Goal: Check status: Check status

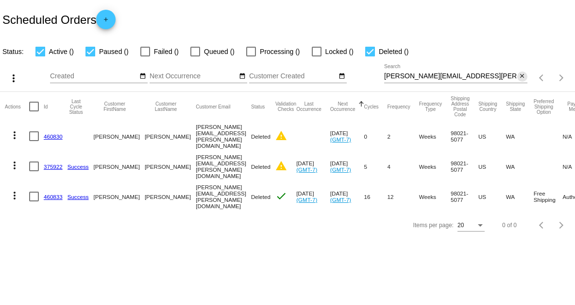
click at [521, 76] on mat-icon "close" at bounding box center [522, 76] width 7 height 8
click at [493, 78] on div "search" at bounding box center [455, 77] width 143 height 15
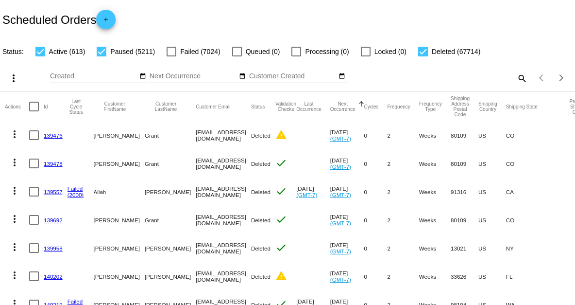
click at [516, 80] on mat-icon "search" at bounding box center [522, 77] width 12 height 15
click at [511, 79] on input "Search" at bounding box center [455, 76] width 143 height 8
paste input "[EMAIL_ADDRESS][DOMAIN_NAME]"
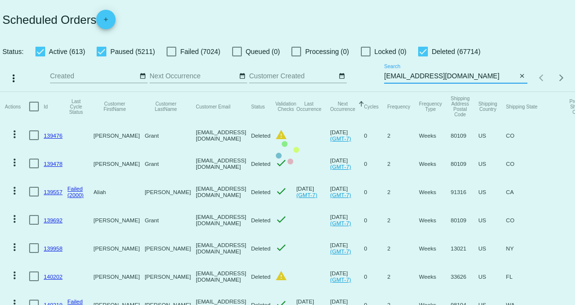
type input "[EMAIL_ADDRESS][DOMAIN_NAME]"
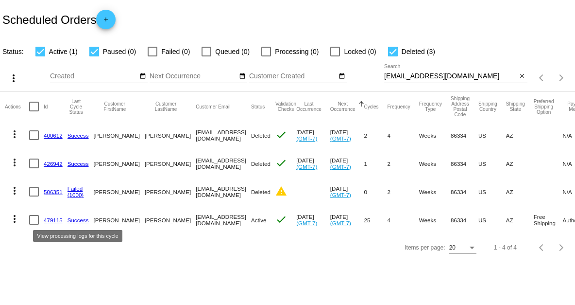
click at [76, 220] on link "Success" at bounding box center [78, 220] width 21 height 6
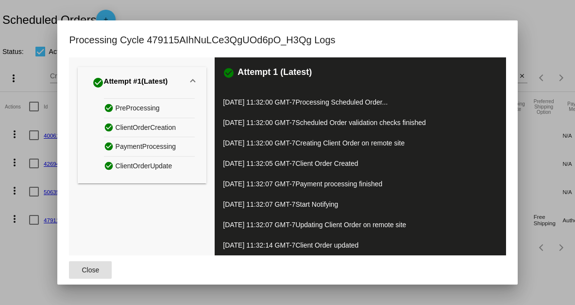
click at [89, 271] on span "Close" at bounding box center [90, 270] width 17 height 8
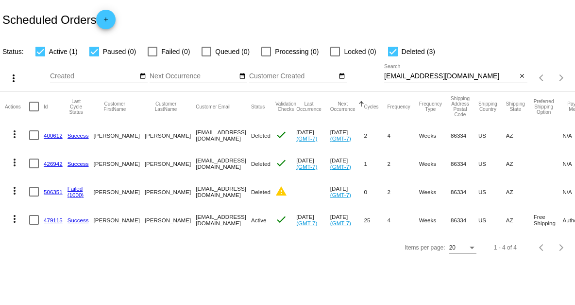
click at [53, 219] on link "479115" at bounding box center [53, 220] width 19 height 6
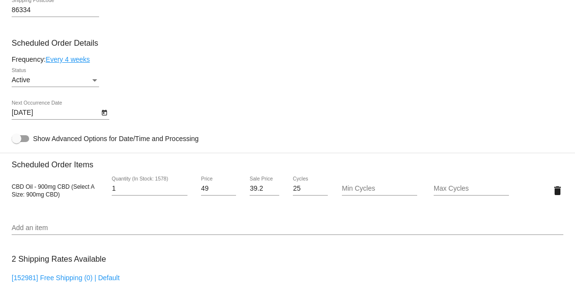
scroll to position [540, 0]
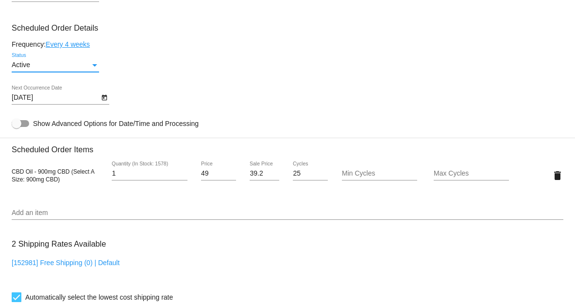
click at [79, 69] on div "Active" at bounding box center [51, 65] width 79 height 8
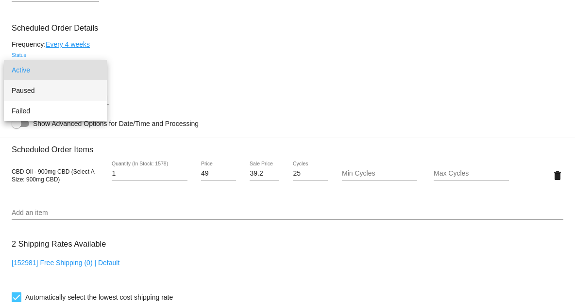
click at [59, 90] on span "Paused" at bounding box center [55, 90] width 87 height 20
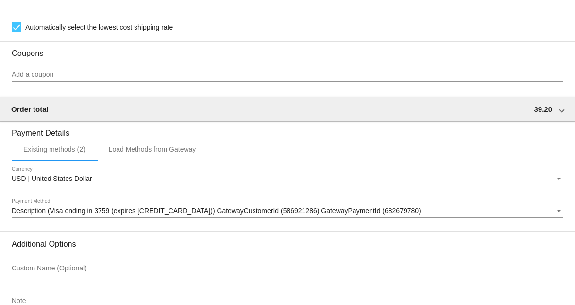
scroll to position [880, 0]
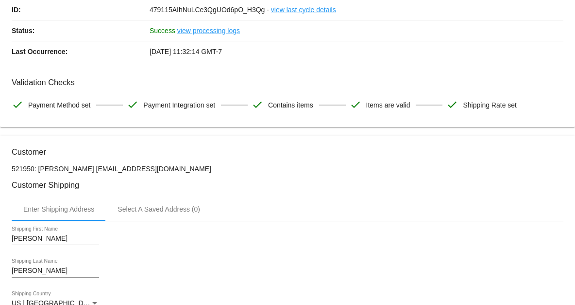
scroll to position [0, 0]
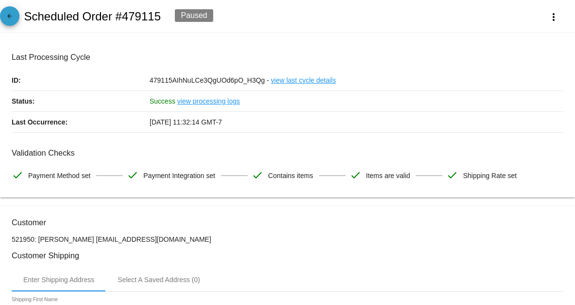
click at [14, 21] on mat-icon "arrow_back" at bounding box center [10, 19] width 12 height 12
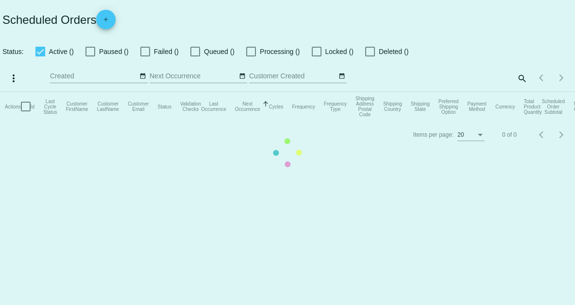
checkbox input "true"
